Goal: Task Accomplishment & Management: Complete application form

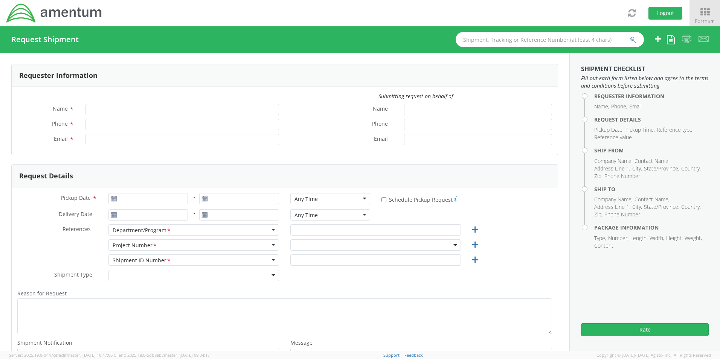
type input "[PERSON_NAME]"
type input "301-757-2089"
type input "dean.selzer@amentum.com"
click at [554, 41] on input "text" at bounding box center [550, 39] width 188 height 15
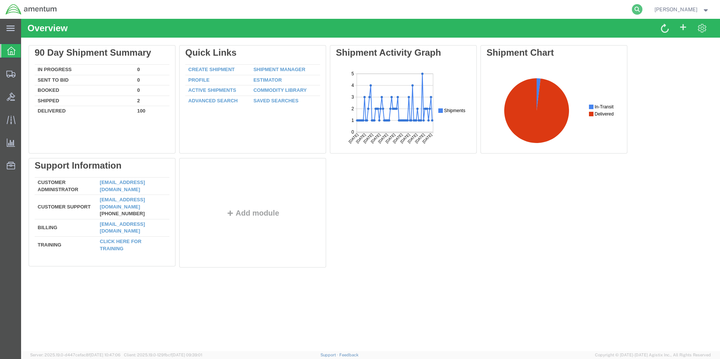
click at [643, 8] on icon at bounding box center [637, 9] width 11 height 11
paste input "S637-25262-0887"
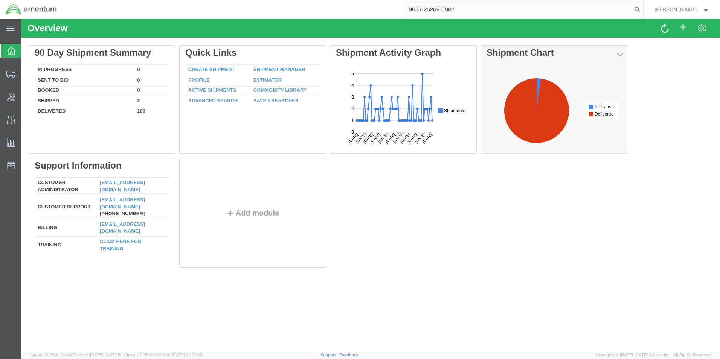
type input "S637-25262-0887"
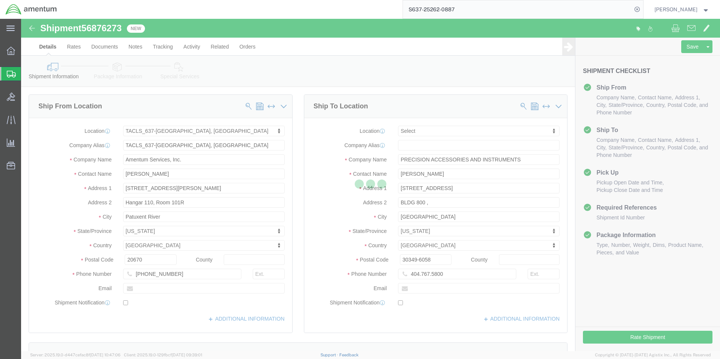
select select "42719"
select select
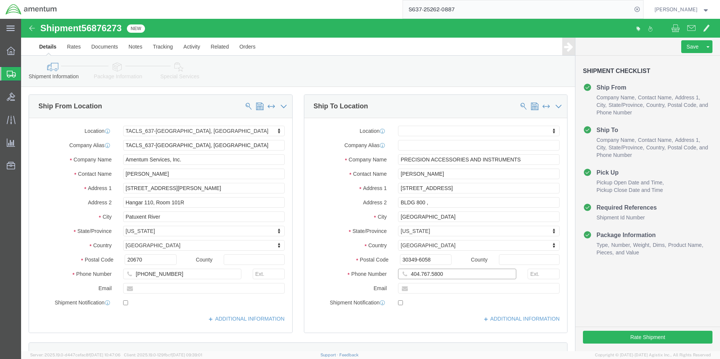
click input "404.767.5800"
click input "404-767.5800"
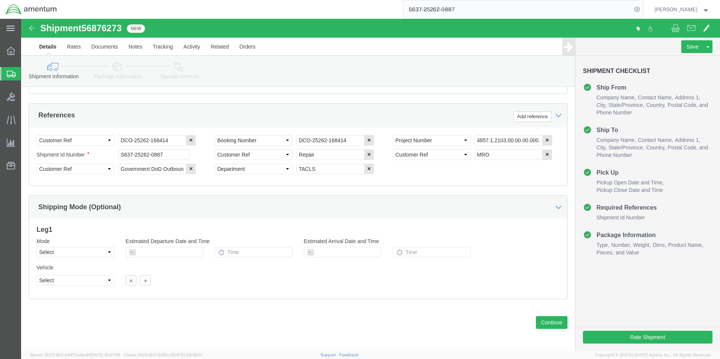
scroll to position [343, 0]
type input "[PHONE_NUMBER]"
click button "Continue"
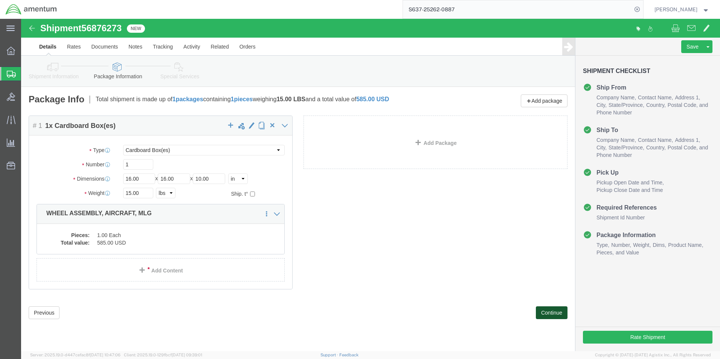
click button "Continue"
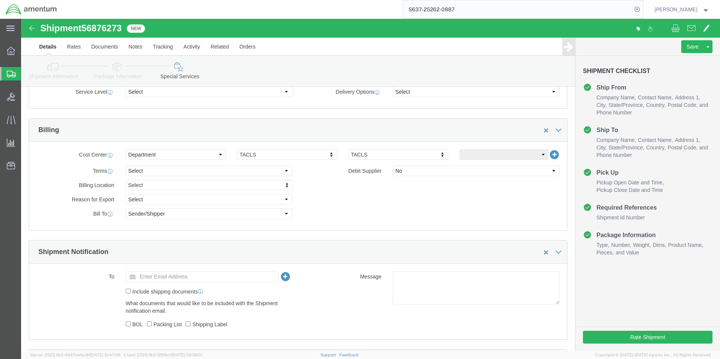
scroll to position [377, 0]
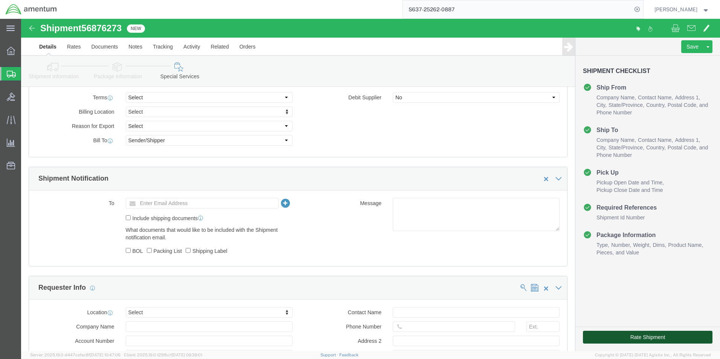
click button "Rate Shipment"
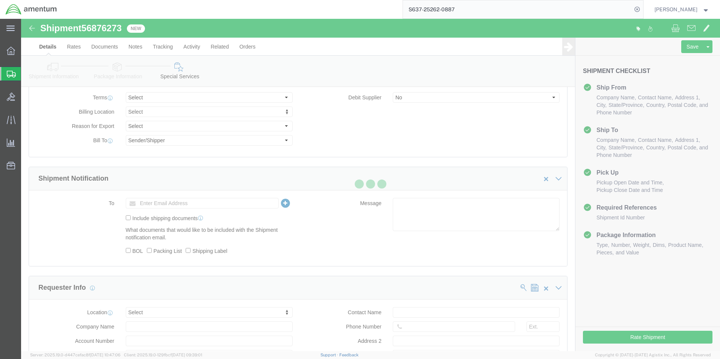
scroll to position [61, 0]
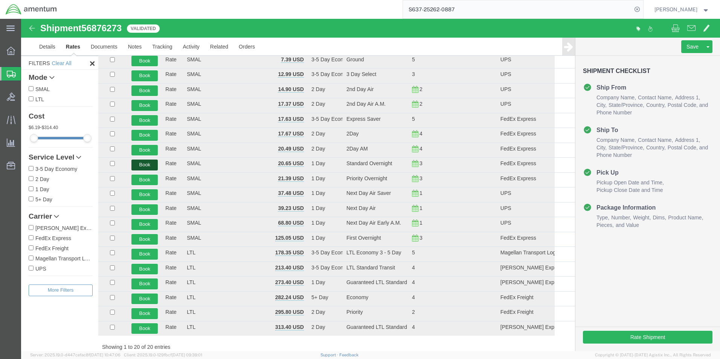
click at [153, 167] on button "Book" at bounding box center [144, 165] width 26 height 11
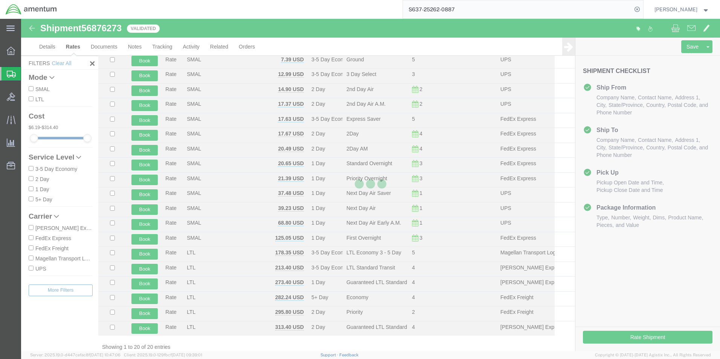
scroll to position [0, 0]
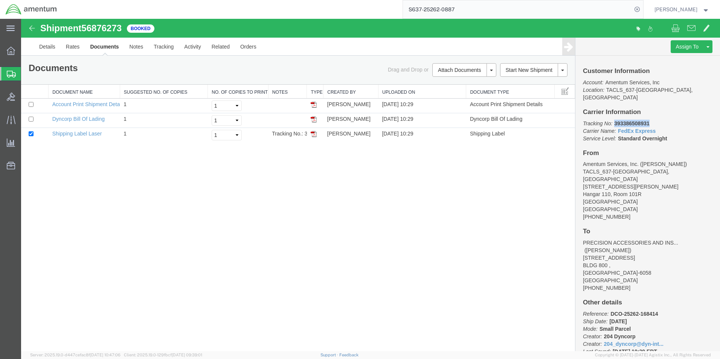
drag, startPoint x: 654, startPoint y: 113, endPoint x: 615, endPoint y: 118, distance: 39.1
click at [615, 120] on p "Tracking No: 393386508931 Carrier Name: FedEx Express FedEx Express Service Lev…" at bounding box center [648, 131] width 130 height 23
copy b "393386508931"
drag, startPoint x: 313, startPoint y: 136, endPoint x: 323, endPoint y: 130, distance: 11.6
click at [313, 136] on img at bounding box center [314, 134] width 6 height 6
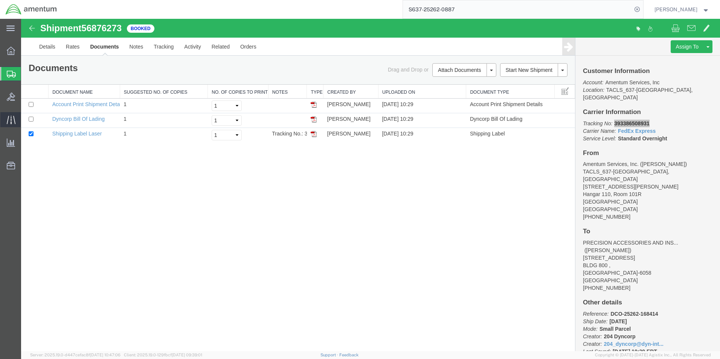
click at [16, 120] on div at bounding box center [10, 119] width 21 height 15
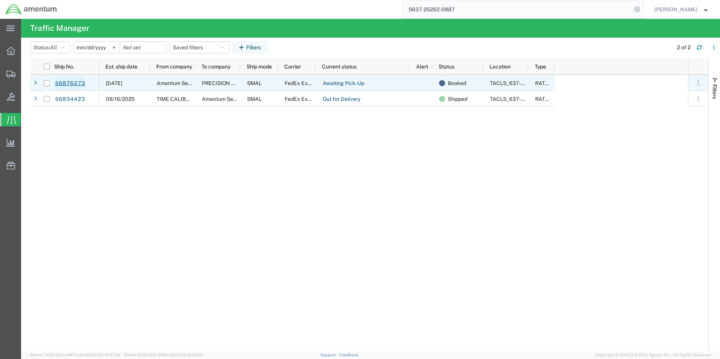
click at [78, 83] on link "56876273" at bounding box center [70, 84] width 31 height 12
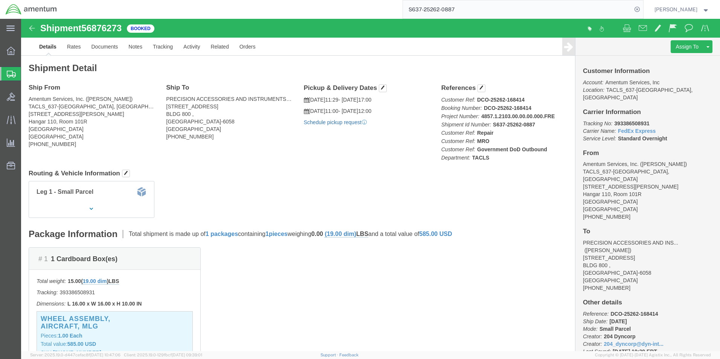
click link "Schedule pickup request"
